Goal: Information Seeking & Learning: Learn about a topic

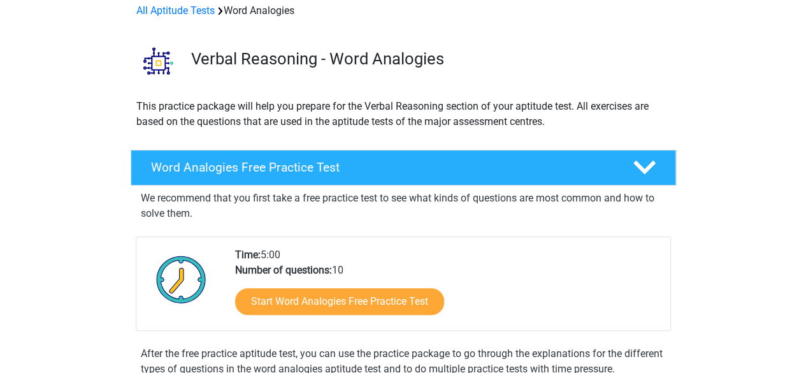
scroll to position [127, 0]
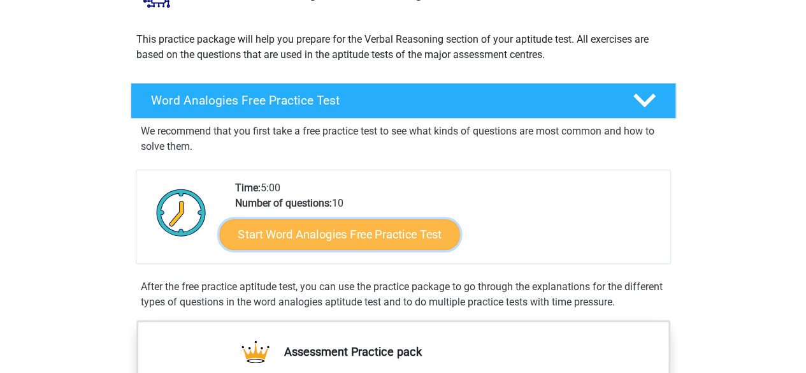
click at [282, 229] on link "Start Word Analogies Free Practice Test" at bounding box center [339, 233] width 240 height 31
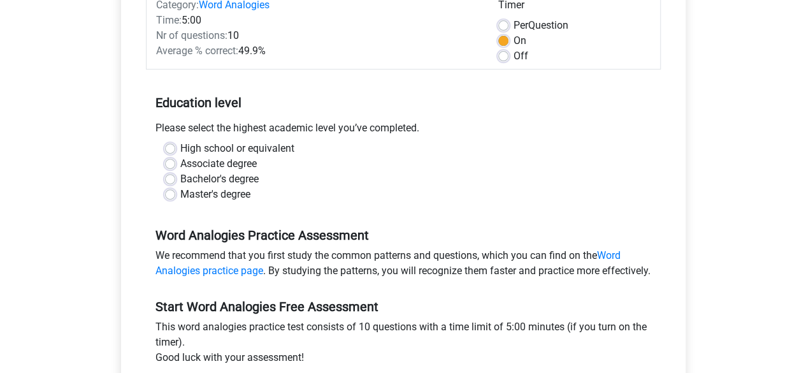
scroll to position [191, 0]
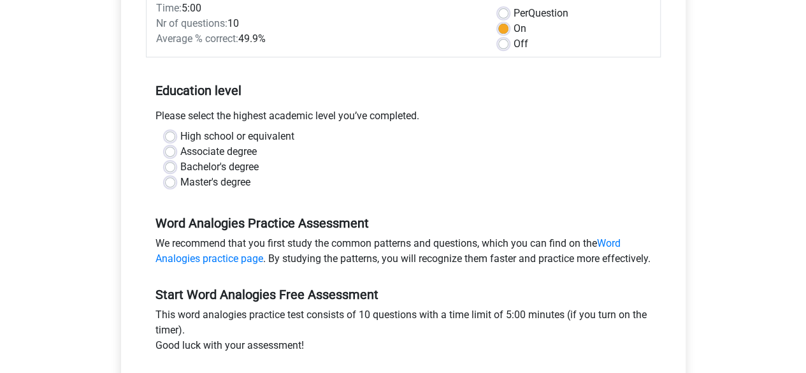
click at [180, 167] on label "Bachelor's degree" at bounding box center [219, 166] width 78 height 15
click at [171, 167] on input "Bachelor's degree" at bounding box center [170, 165] width 10 height 13
radio input "true"
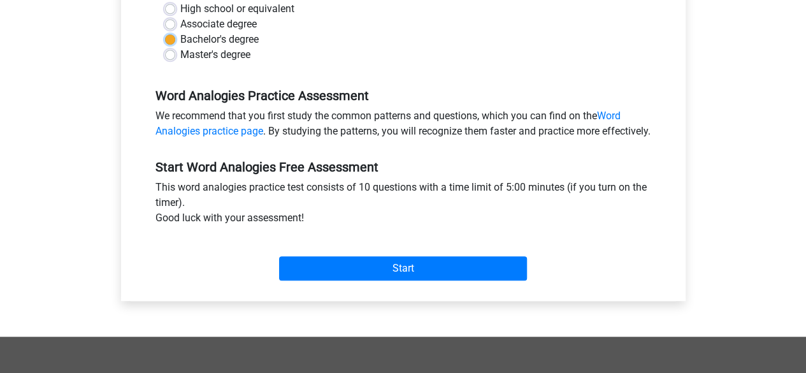
scroll to position [382, 0]
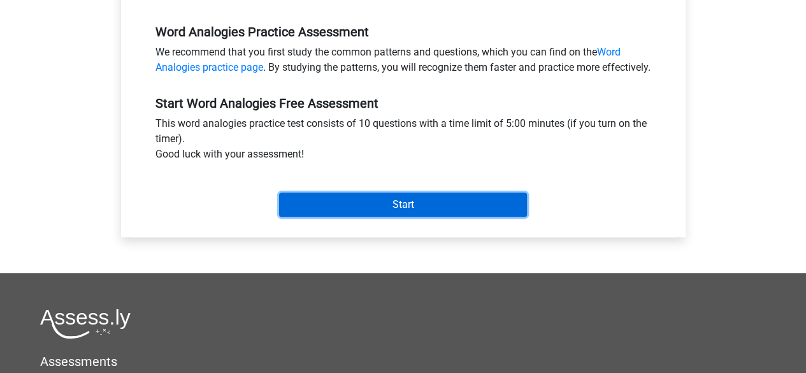
click at [341, 217] on input "Start" at bounding box center [403, 204] width 248 height 24
click at [403, 217] on input "Start" at bounding box center [403, 204] width 248 height 24
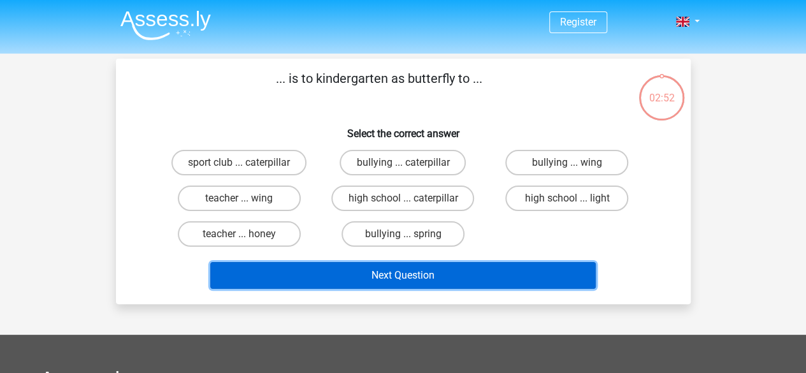
click at [436, 275] on button "Next Question" at bounding box center [402, 275] width 385 height 27
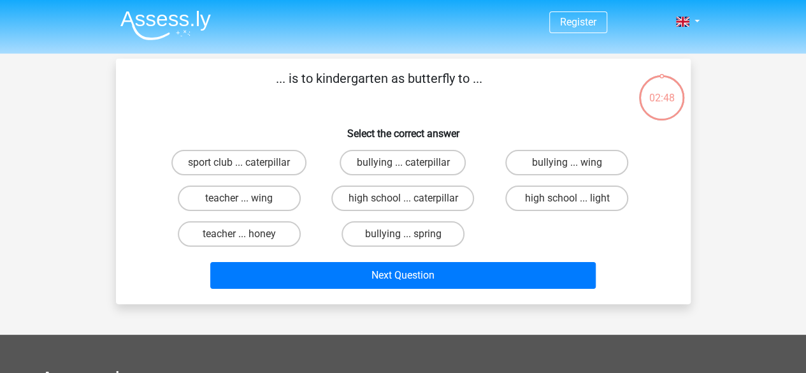
click at [250, 96] on p "... is to kindergarten as butterfly to ..." at bounding box center [379, 88] width 486 height 38
click at [256, 194] on label "teacher ... wing" at bounding box center [239, 197] width 123 height 25
click at [247, 198] on input "teacher ... wing" at bounding box center [243, 202] width 8 height 8
radio input "true"
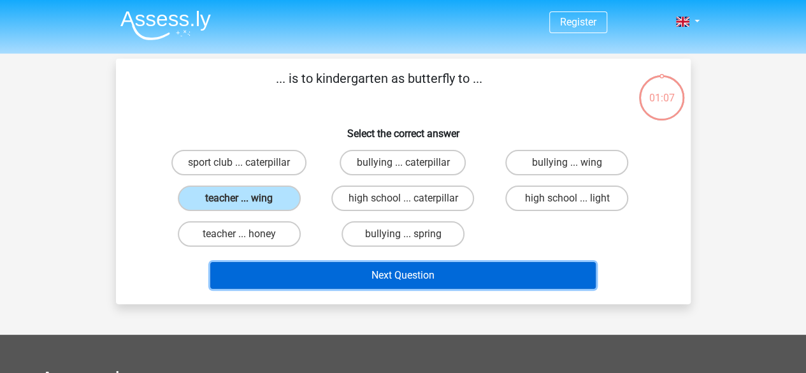
click at [527, 275] on button "Next Question" at bounding box center [402, 275] width 385 height 27
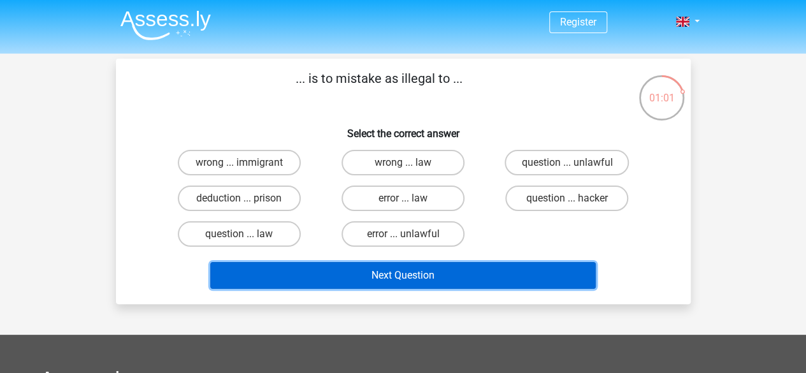
click at [405, 279] on button "Next Question" at bounding box center [402, 275] width 385 height 27
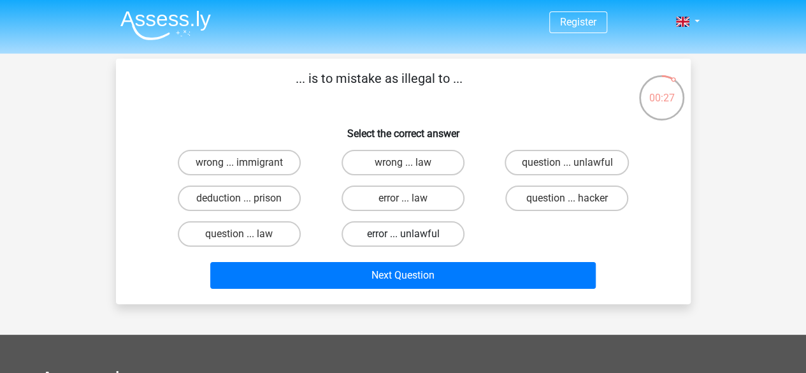
click at [399, 234] on label "error ... unlawful" at bounding box center [402, 233] width 123 height 25
click at [403, 234] on input "error ... unlawful" at bounding box center [407, 238] width 8 height 8
radio input "true"
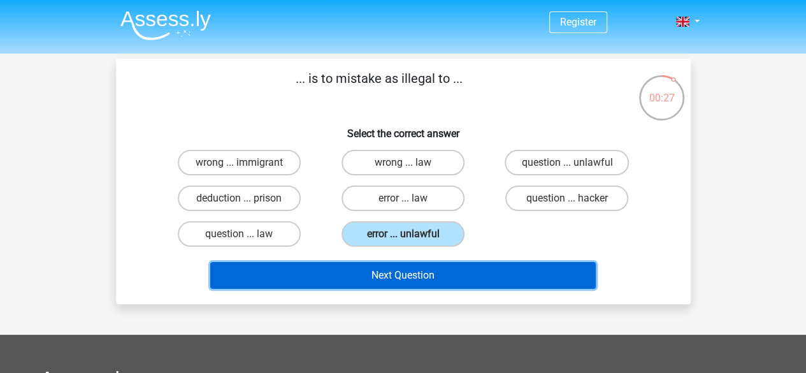
click at [429, 274] on button "Next Question" at bounding box center [402, 275] width 385 height 27
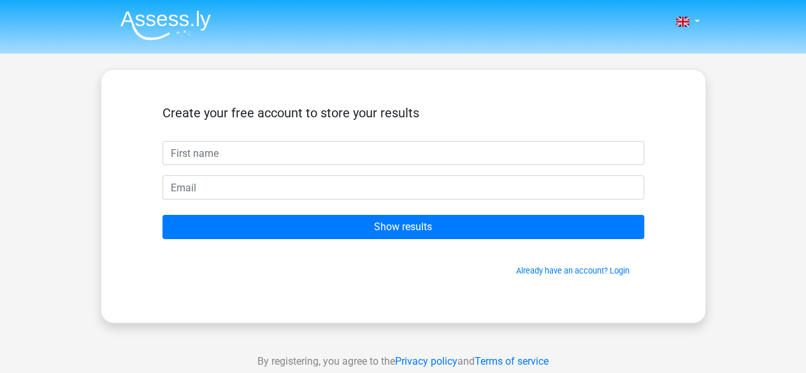
click at [274, 148] on input "text" at bounding box center [403, 153] width 482 height 24
type input "[PERSON_NAME]"
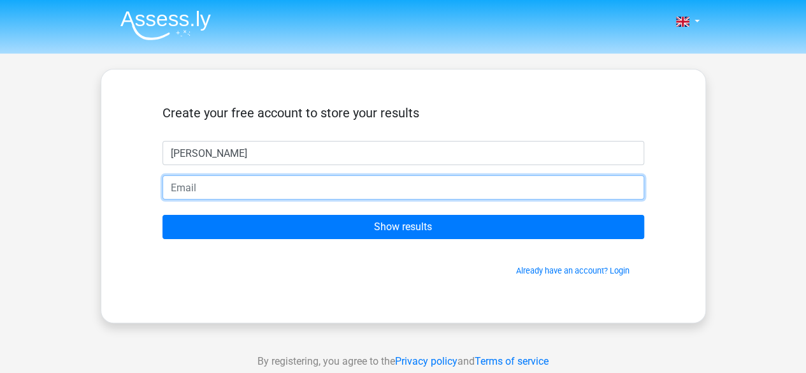
click at [230, 189] on input "email" at bounding box center [403, 187] width 482 height 24
type input "[EMAIL_ADDRESS][DOMAIN_NAME]"
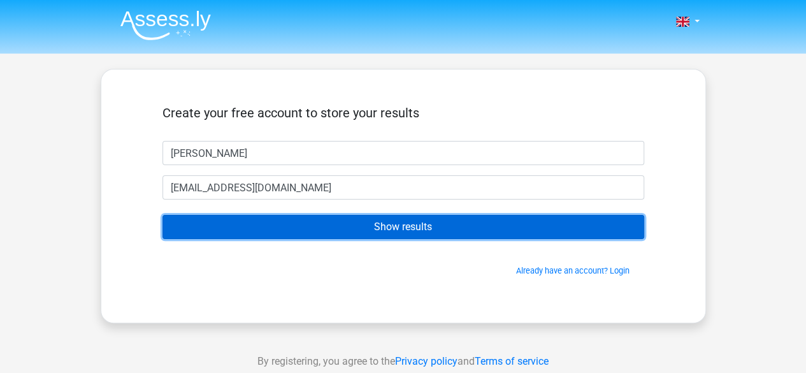
drag, startPoint x: 372, startPoint y: 233, endPoint x: 420, endPoint y: 236, distance: 47.8
click at [373, 233] on input "Show results" at bounding box center [403, 227] width 482 height 24
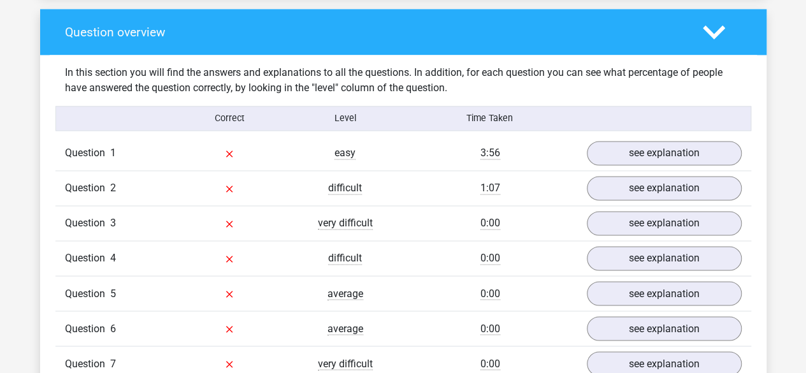
scroll to position [955, 0]
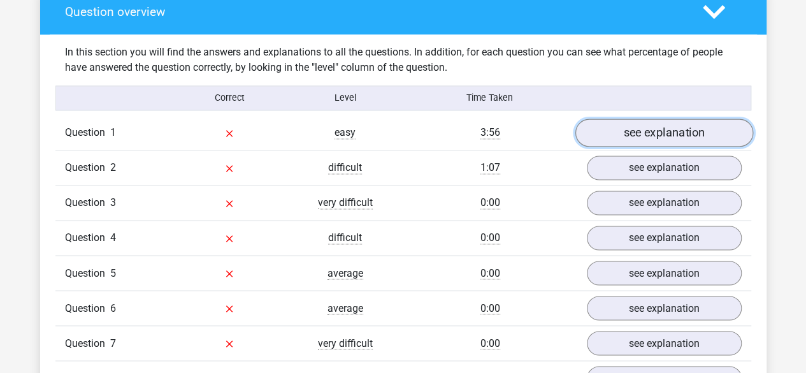
click at [663, 131] on link "see explanation" at bounding box center [664, 133] width 178 height 28
